Goal: Manage account settings

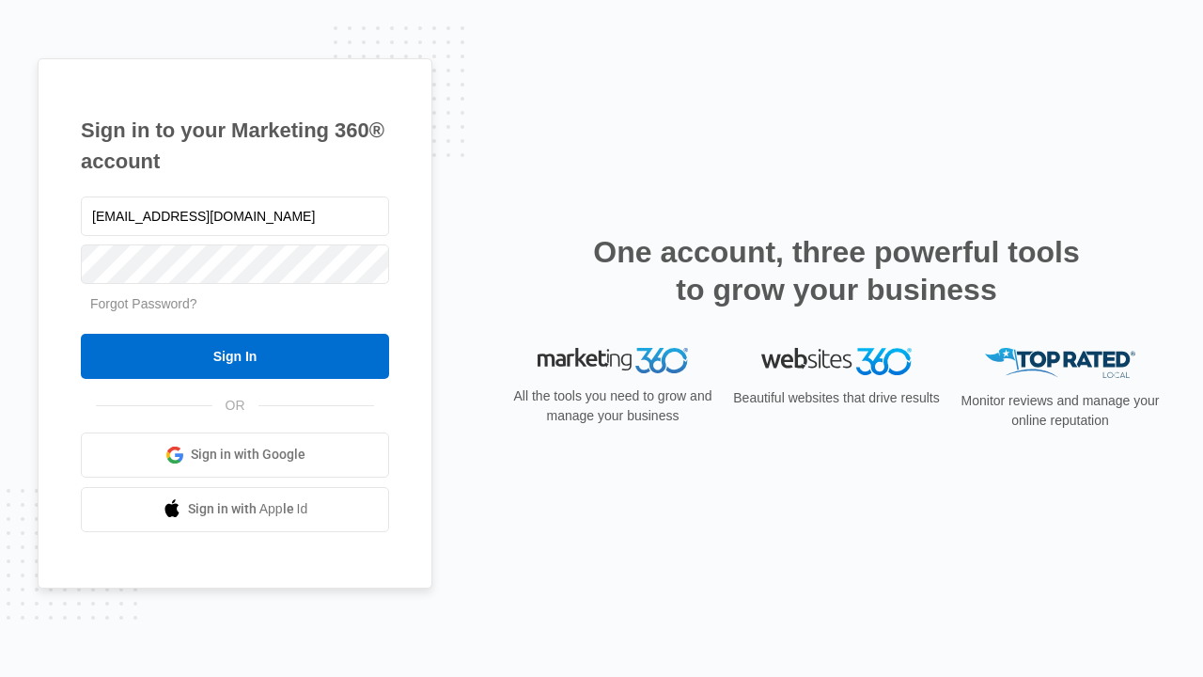
type input "[EMAIL_ADDRESS][DOMAIN_NAME]"
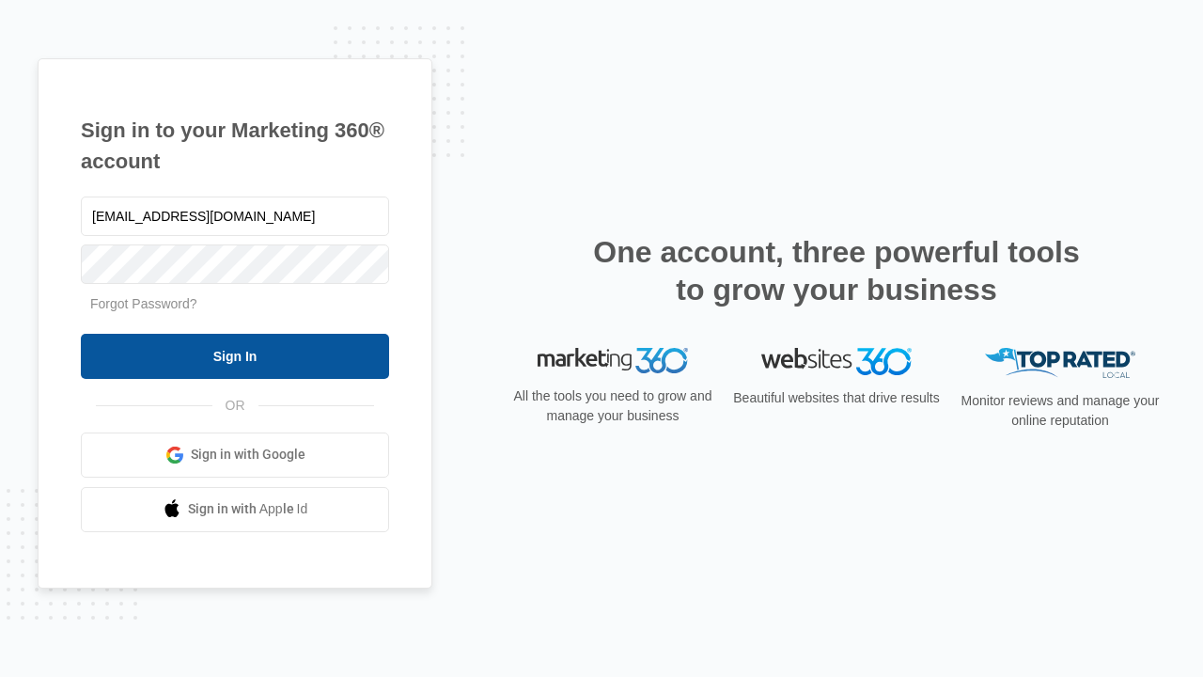
click at [235, 355] on input "Sign In" at bounding box center [235, 356] width 308 height 45
